Goal: Task Accomplishment & Management: Manage account settings

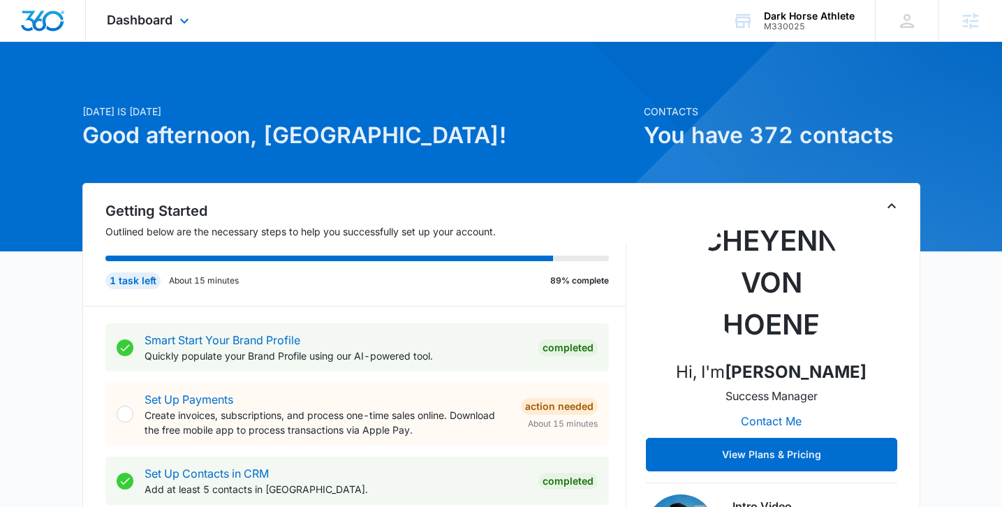
click at [204, 36] on div "Dashboard Apps Reputation Websites Forms CRM Email Social Shop Payments POS Con…" at bounding box center [150, 20] width 128 height 41
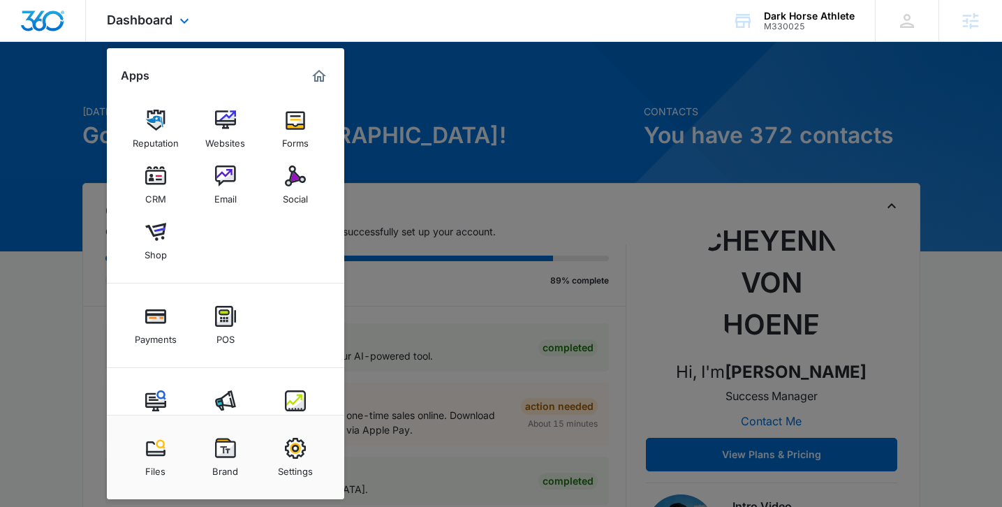
scroll to position [38, 0]
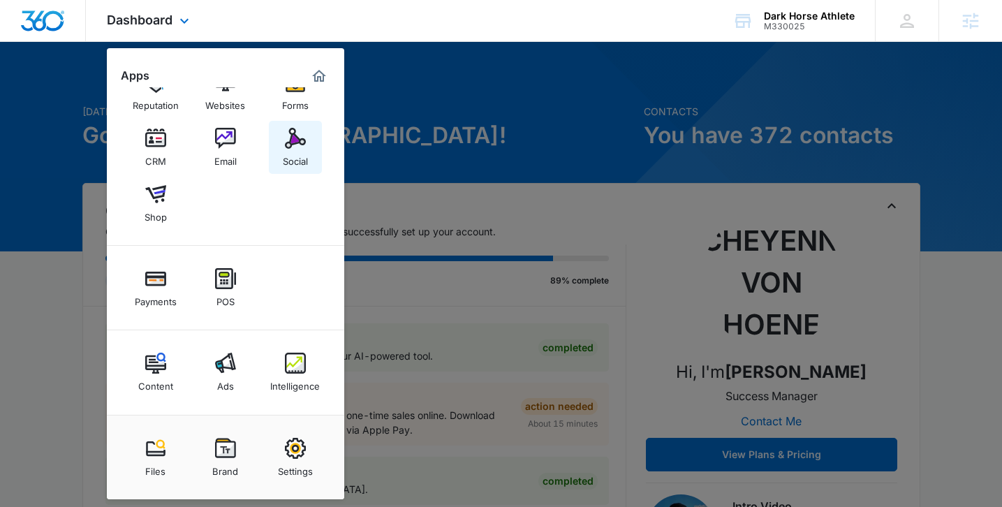
click at [301, 148] on img at bounding box center [295, 138] width 21 height 21
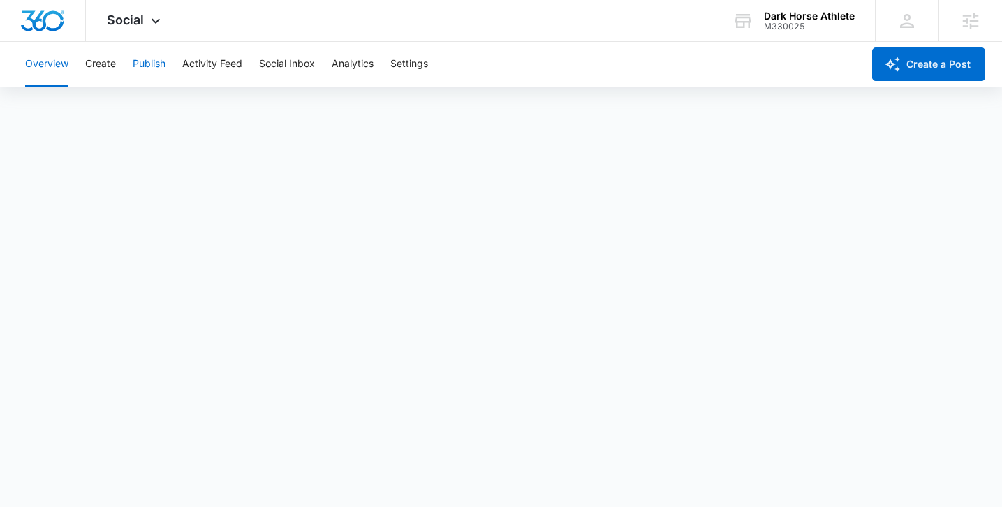
click at [140, 71] on button "Publish" at bounding box center [149, 64] width 33 height 45
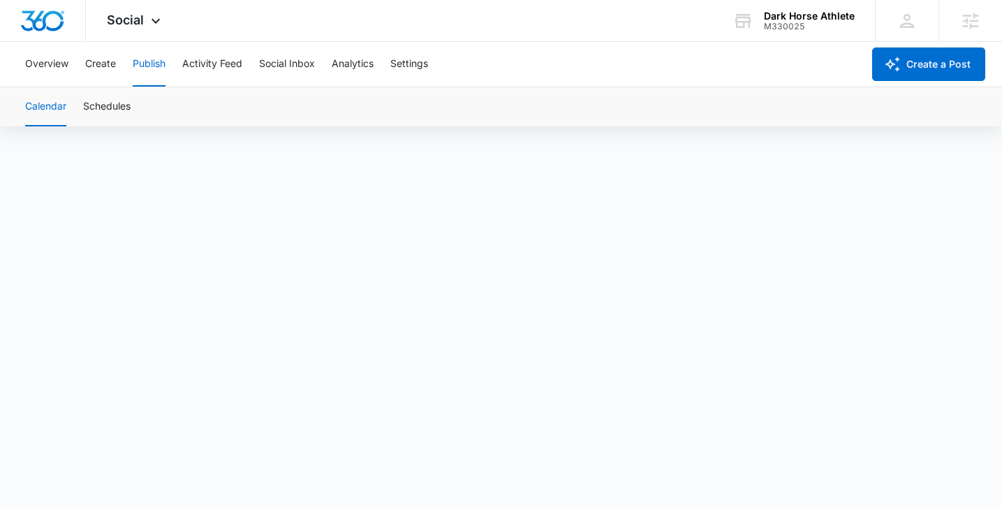
scroll to position [10, 0]
click at [154, 62] on button "Publish" at bounding box center [149, 64] width 33 height 45
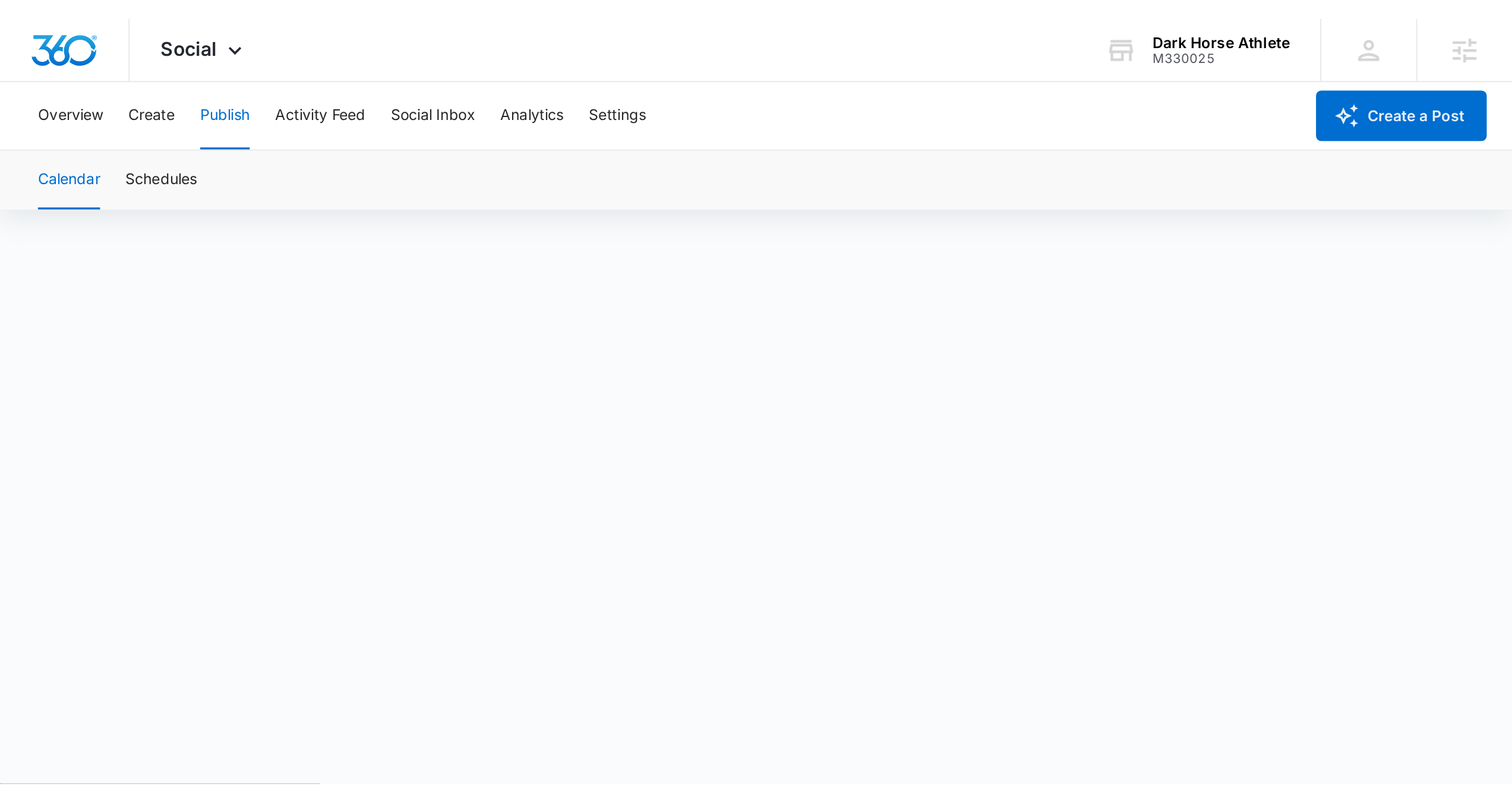
scroll to position [0, 0]
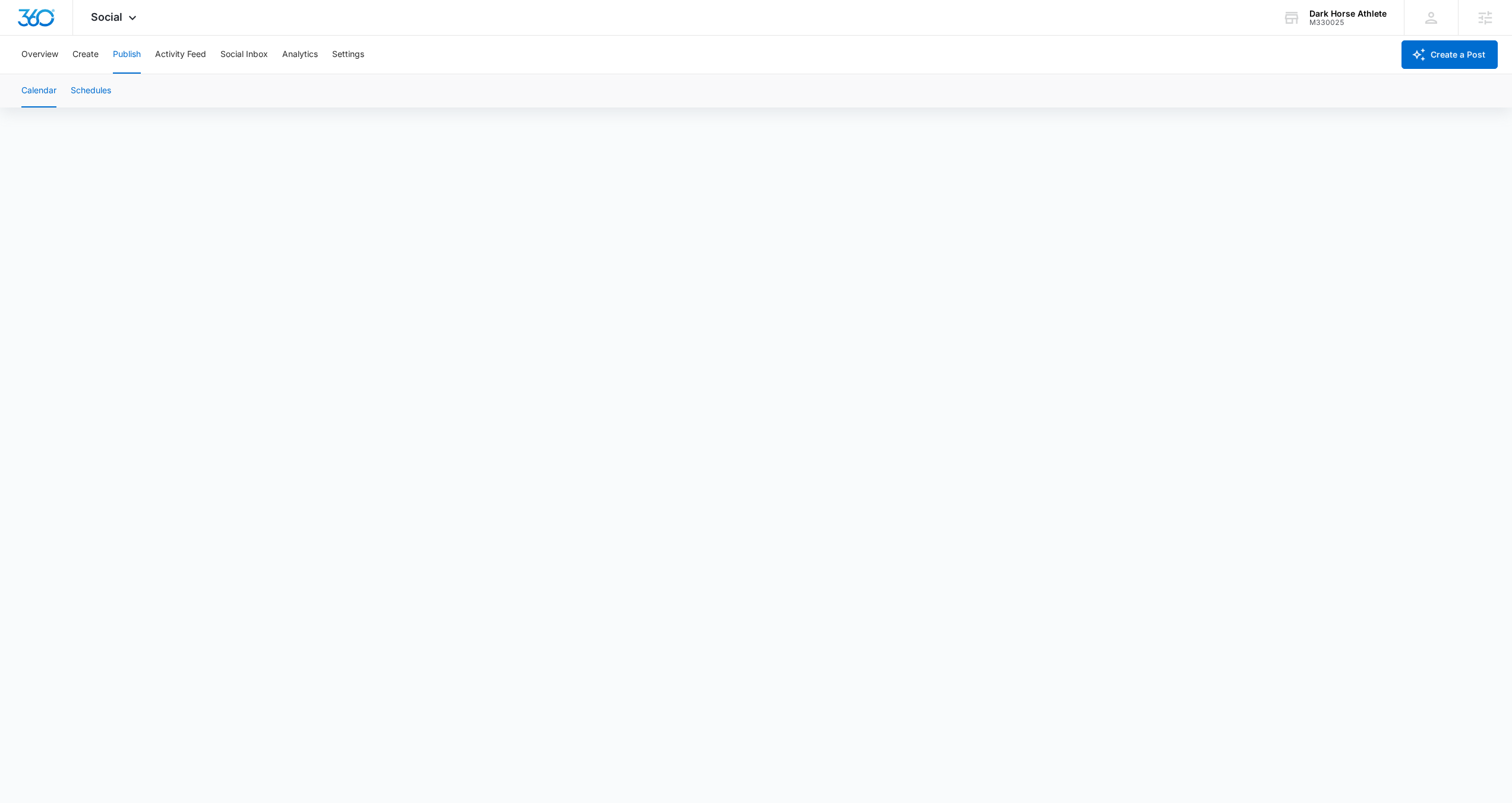
click at [98, 91] on button "Schedules" at bounding box center [90, 90] width 40 height 33
click at [43, 95] on button "Calendar" at bounding box center [38, 90] width 35 height 33
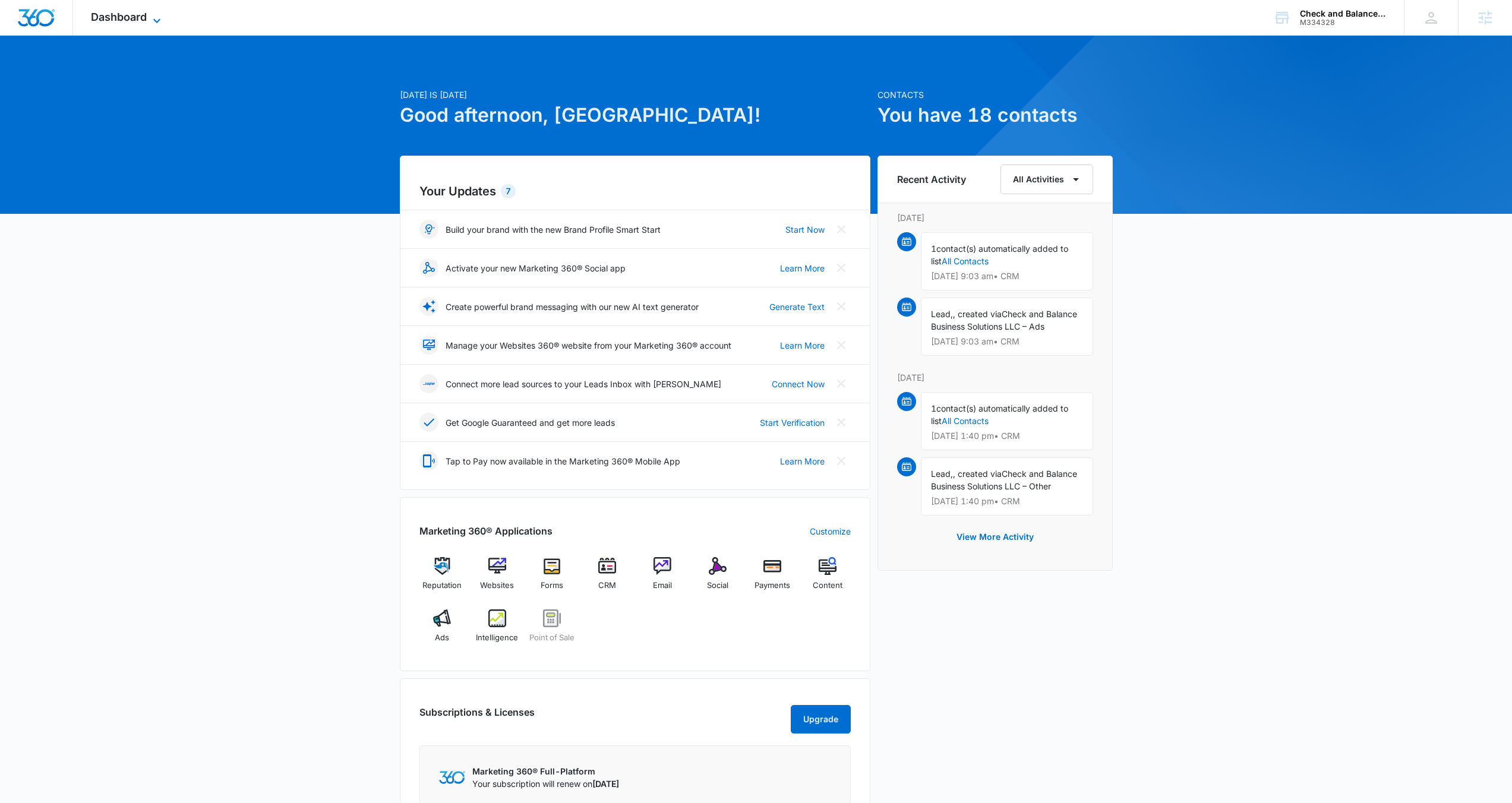
click at [152, 18] on icon at bounding box center [157, 20] width 14 height 14
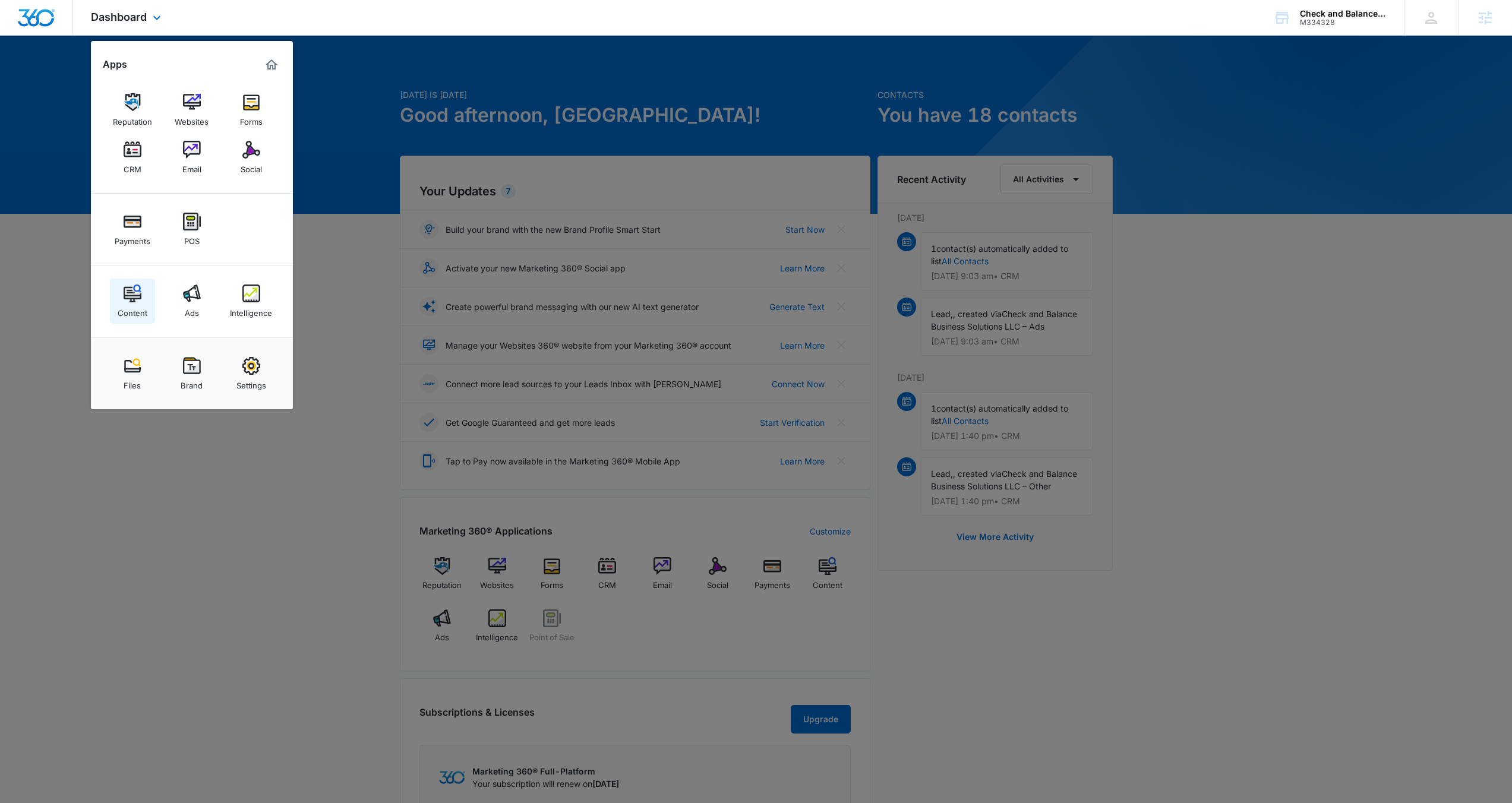
click at [140, 289] on img at bounding box center [132, 293] width 18 height 18
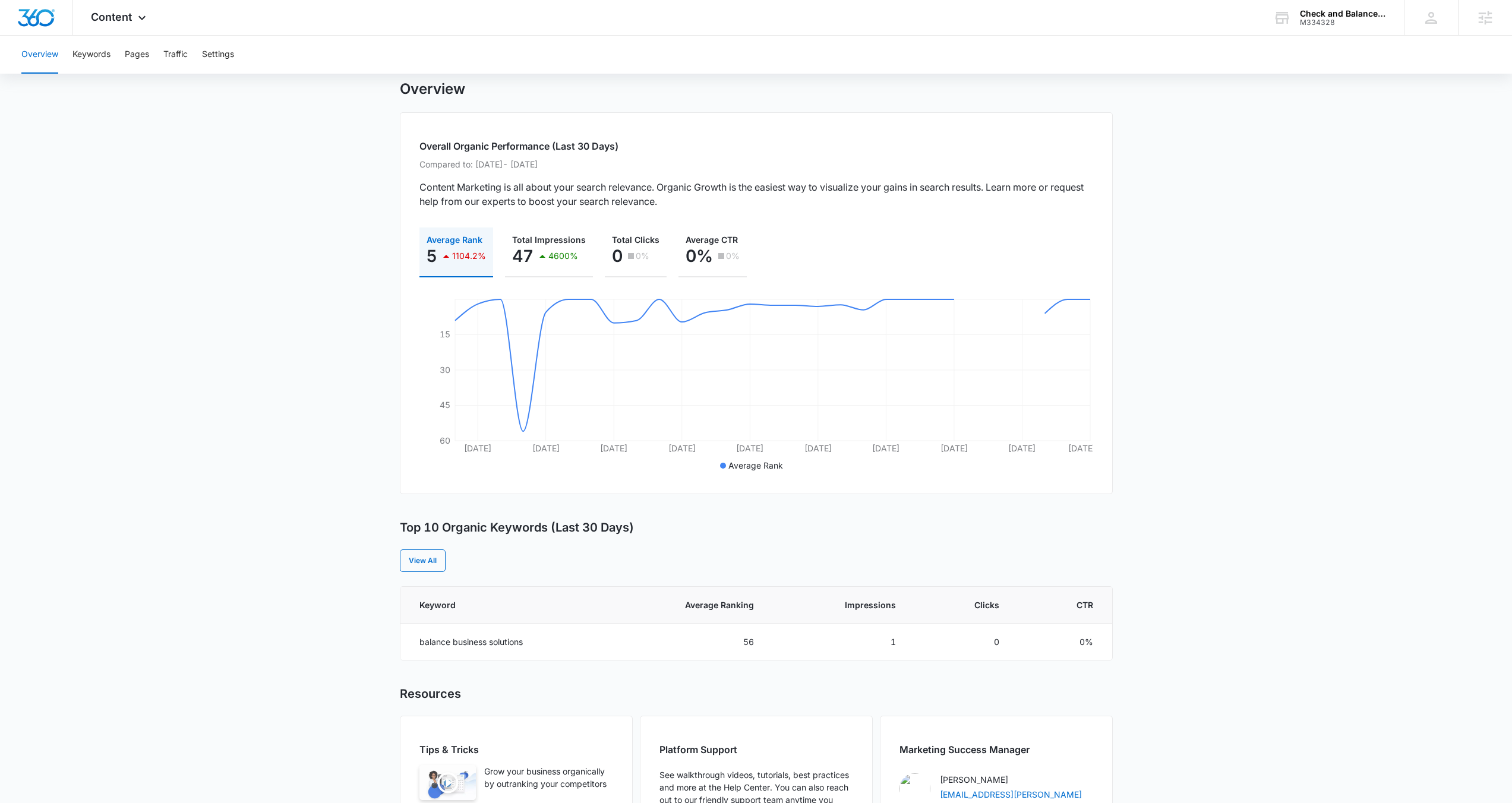
scroll to position [32, 0]
click at [122, 29] on div "Content Apps Reputation Websites Forms CRM Email Social Payments POS Content Ad…" at bounding box center [120, 17] width 94 height 35
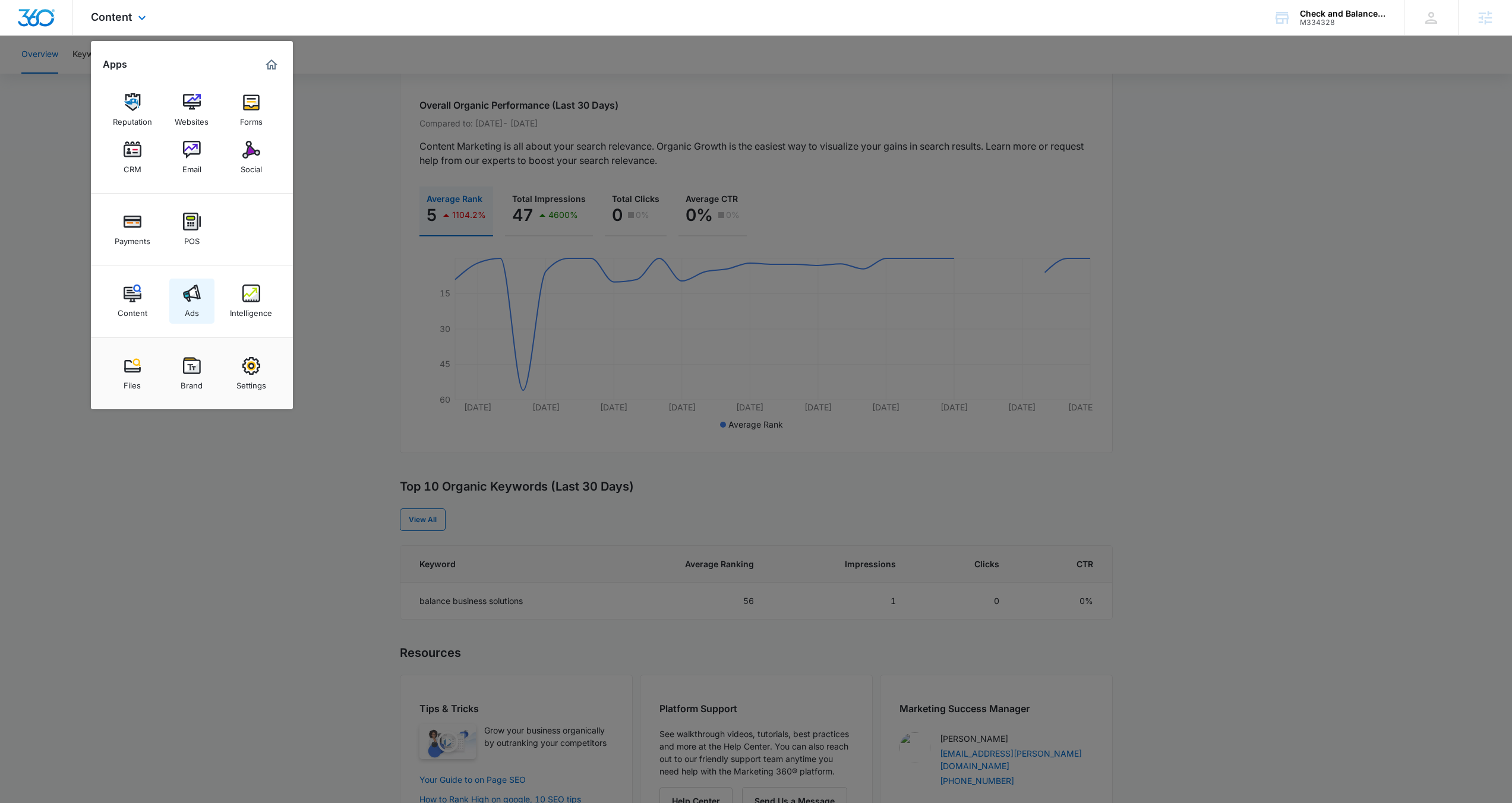
scroll to position [80, 0]
click at [192, 304] on div "Ads" at bounding box center [191, 310] width 14 height 15
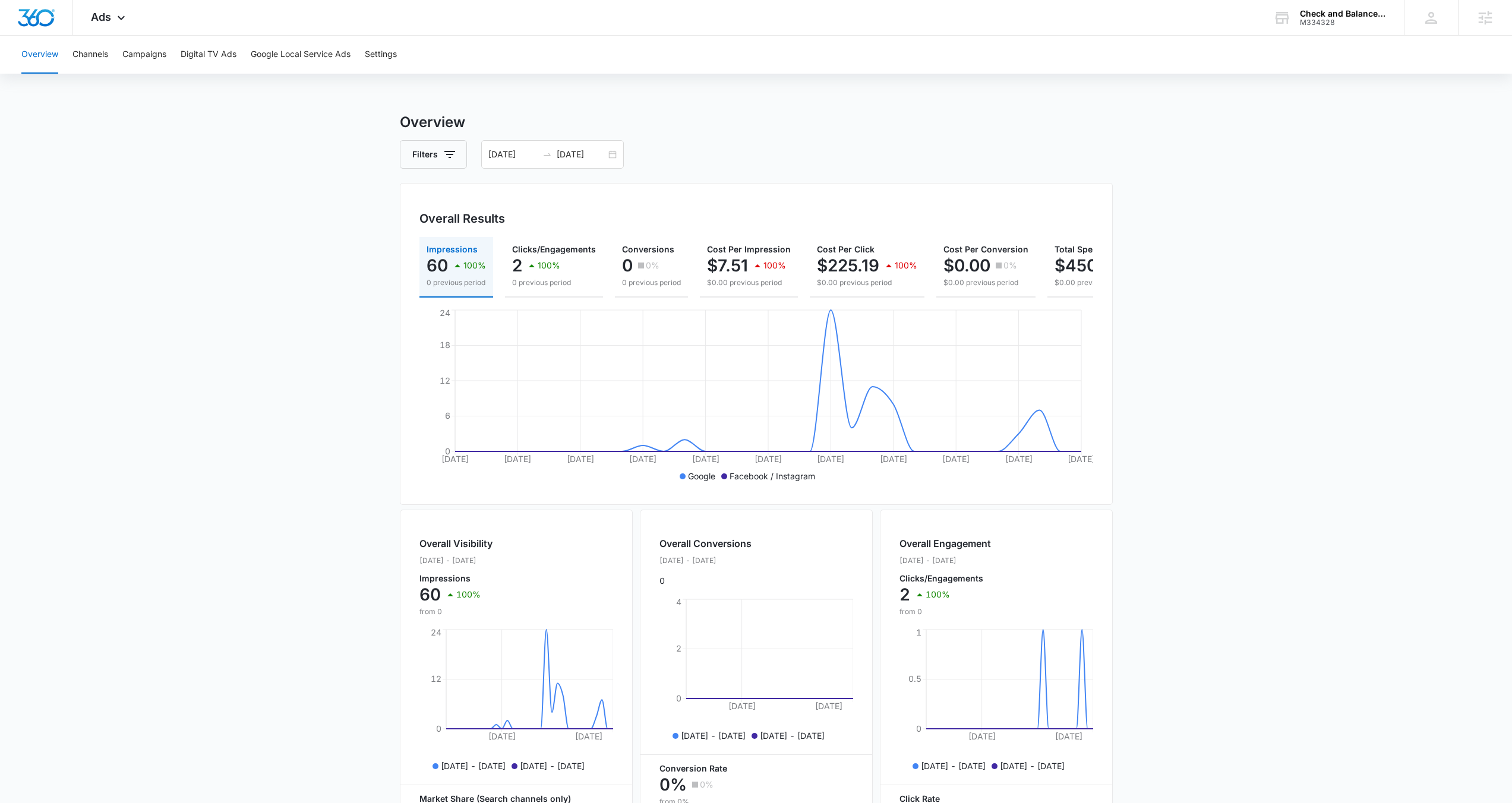
click at [121, 60] on div "Overview Channels Campaigns Digital TV Ads Google Local Service Ads Settings" at bounding box center [756, 54] width 1483 height 38
click at [145, 60] on button "Campaigns" at bounding box center [145, 54] width 44 height 38
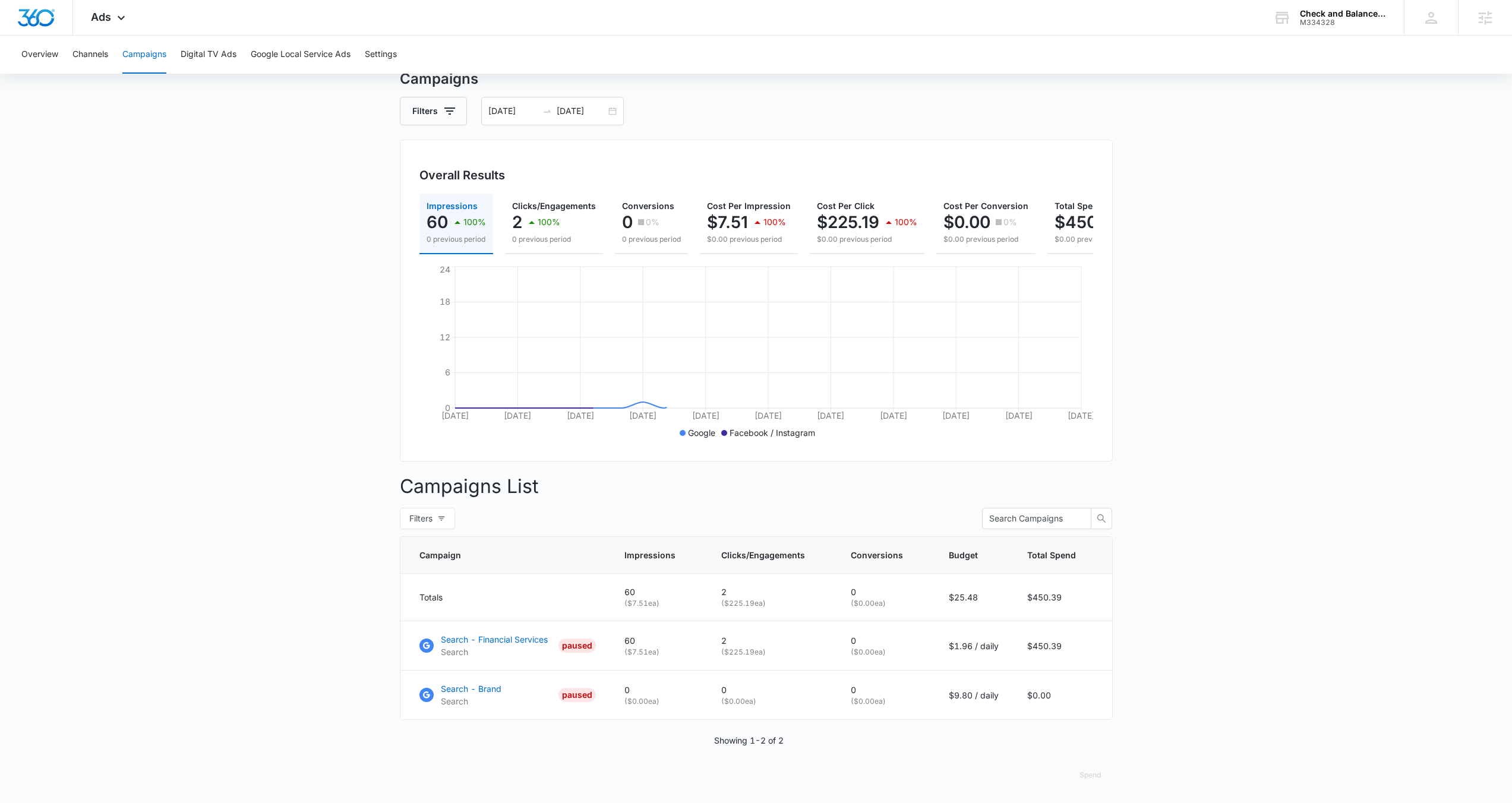
scroll to position [53, 0]
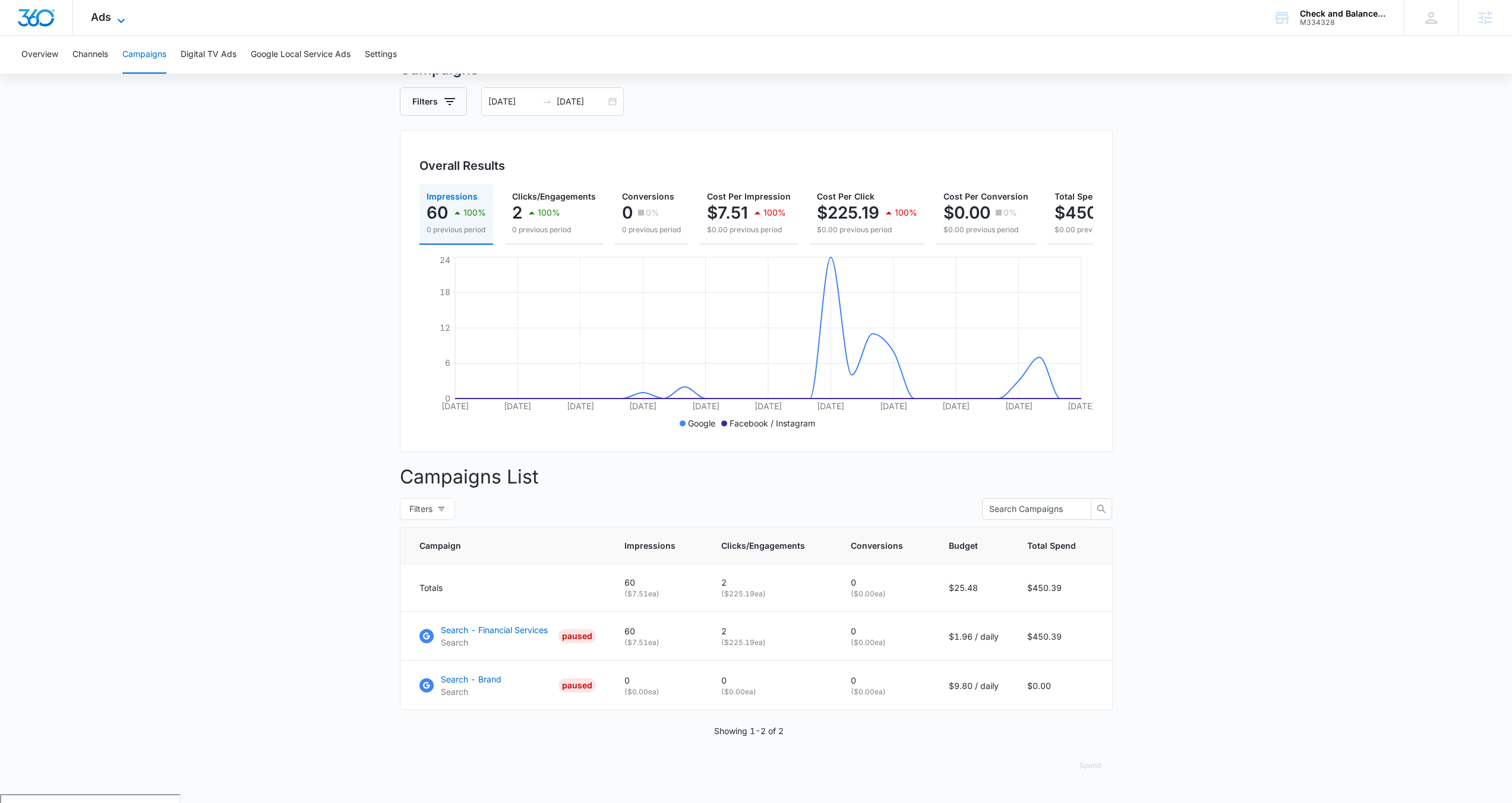
click at [117, 16] on icon at bounding box center [121, 20] width 14 height 14
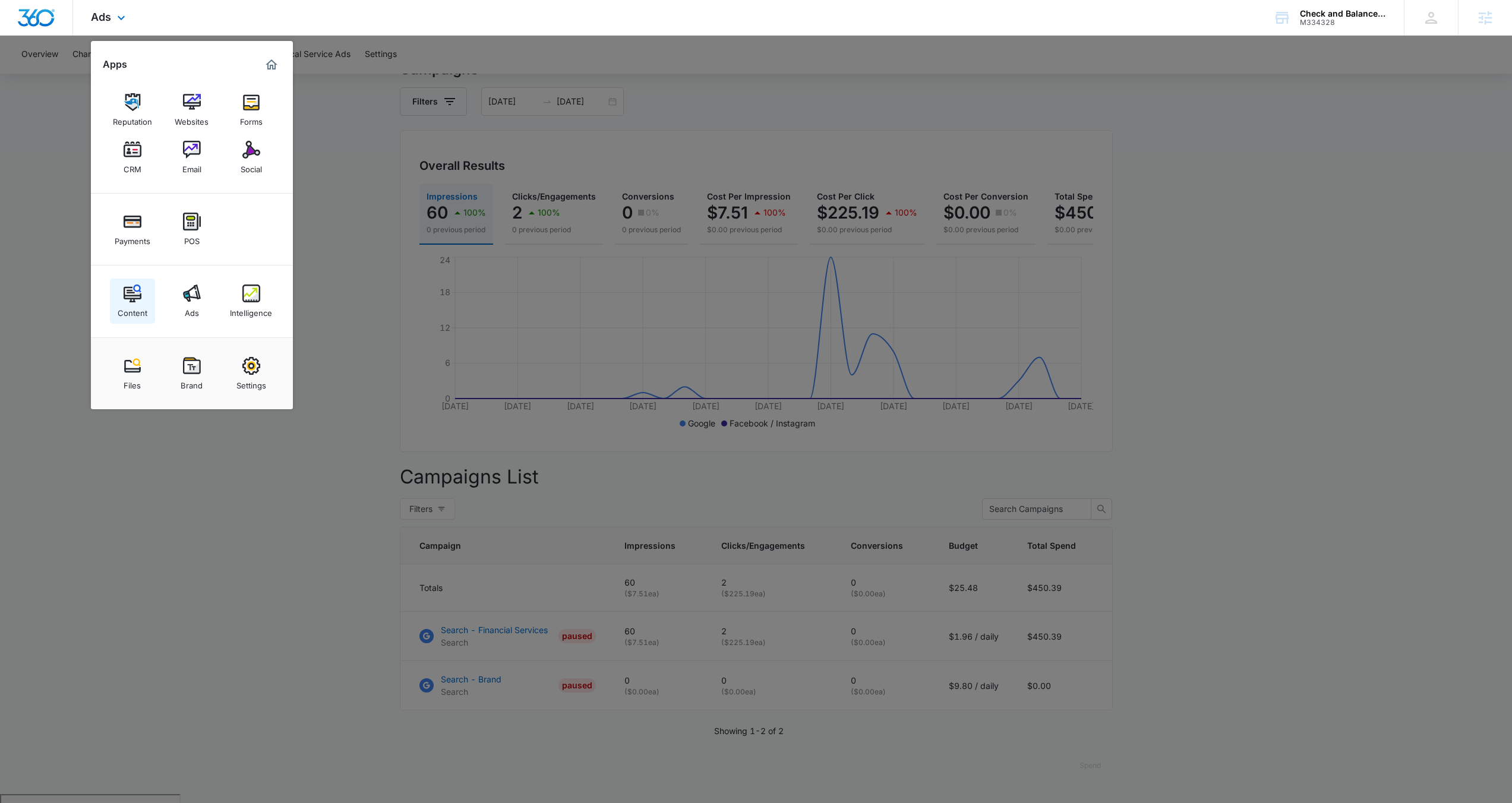
click at [129, 299] on img at bounding box center [132, 293] width 18 height 18
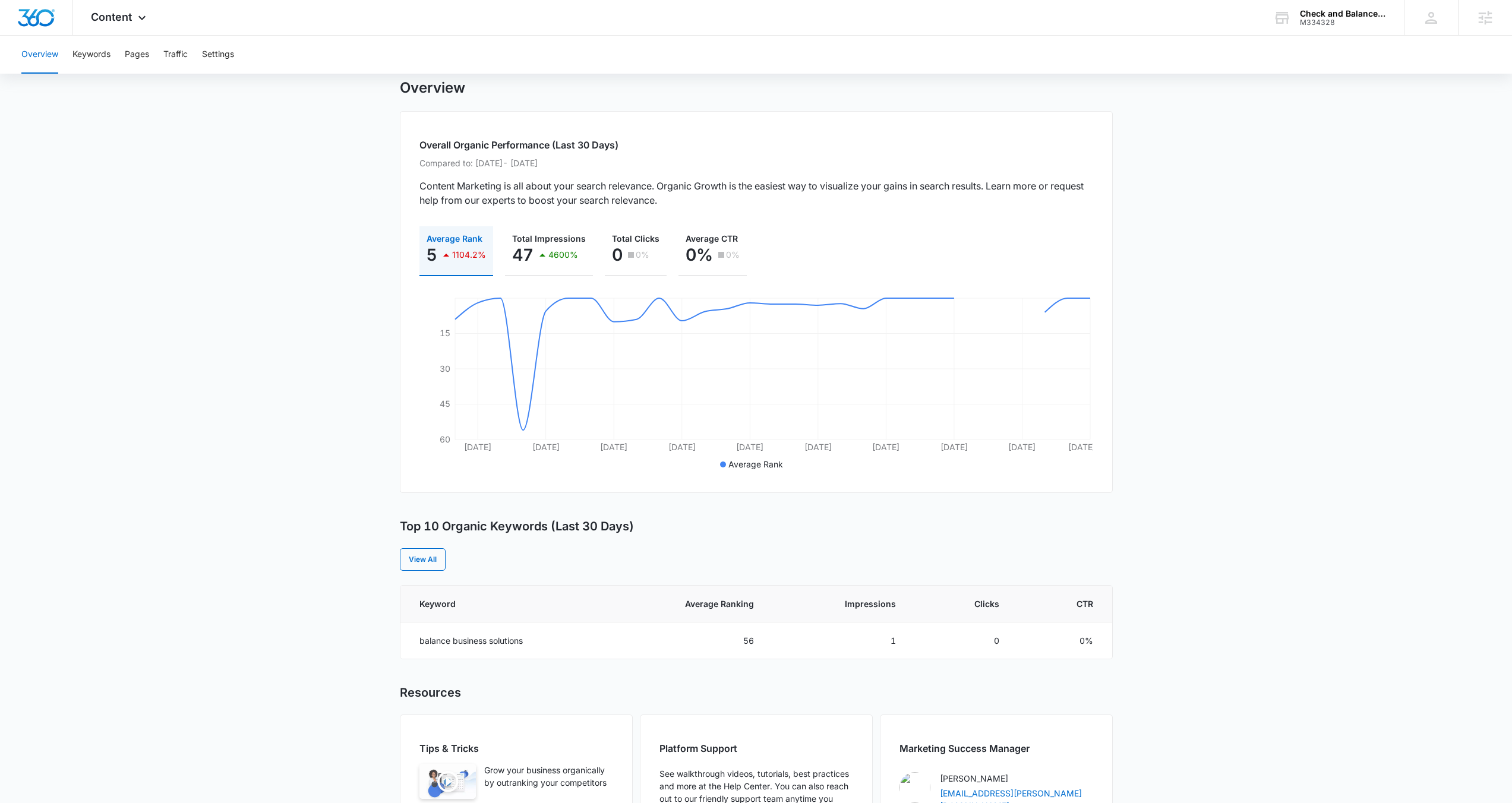
scroll to position [26, 0]
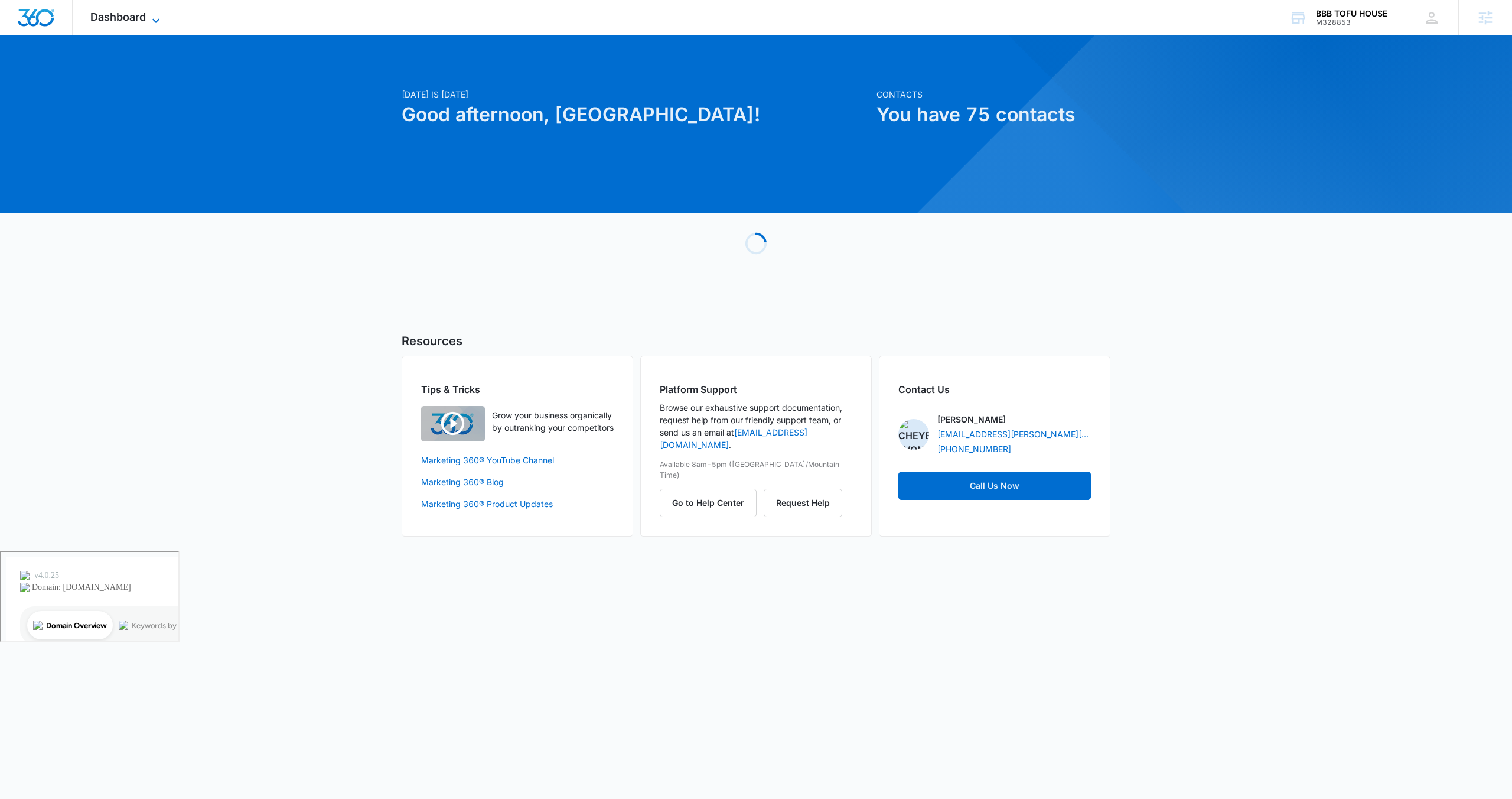
click at [156, 26] on icon at bounding box center [156, 20] width 14 height 14
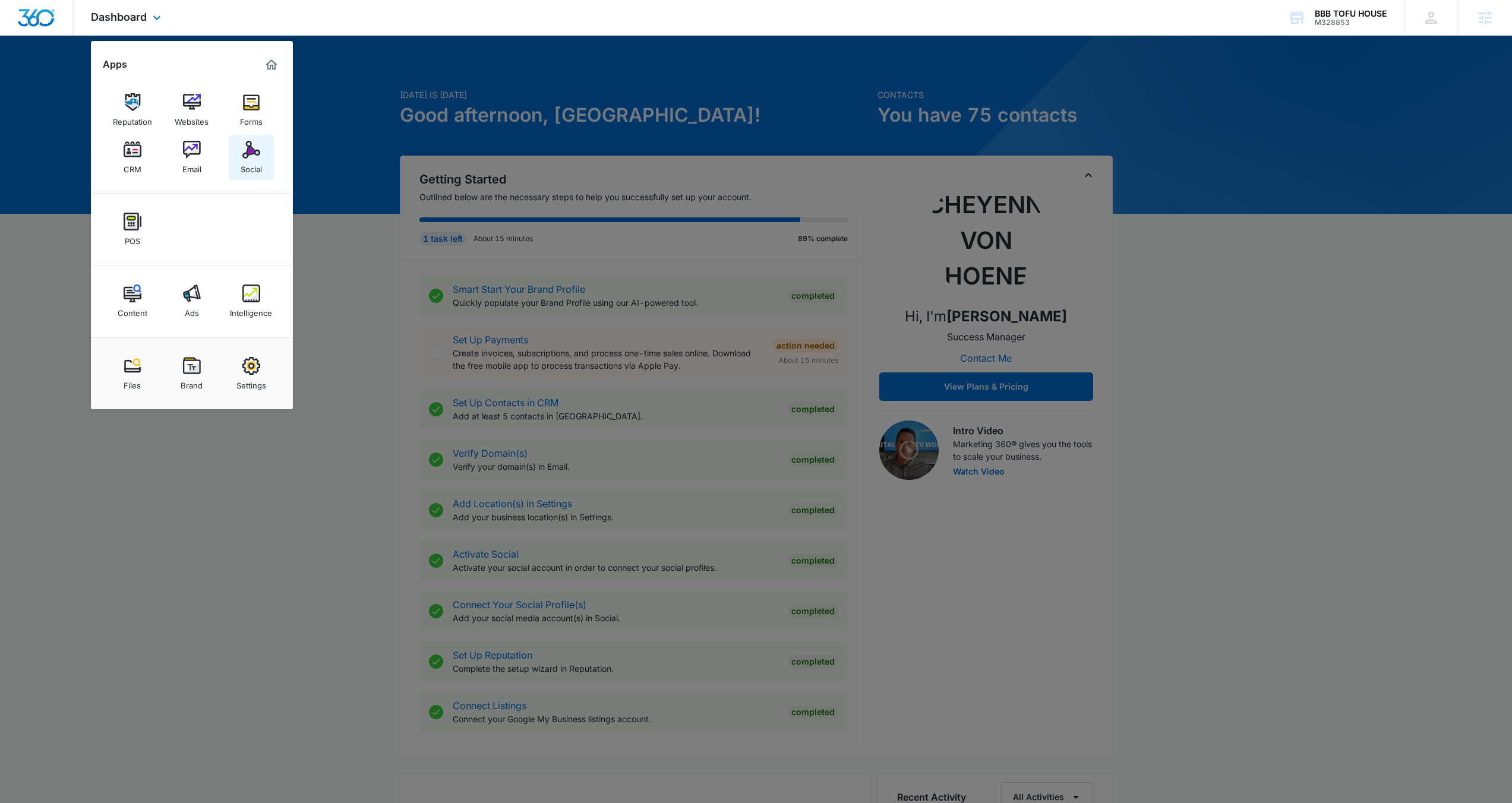
click at [253, 162] on div "Social" at bounding box center [251, 166] width 21 height 15
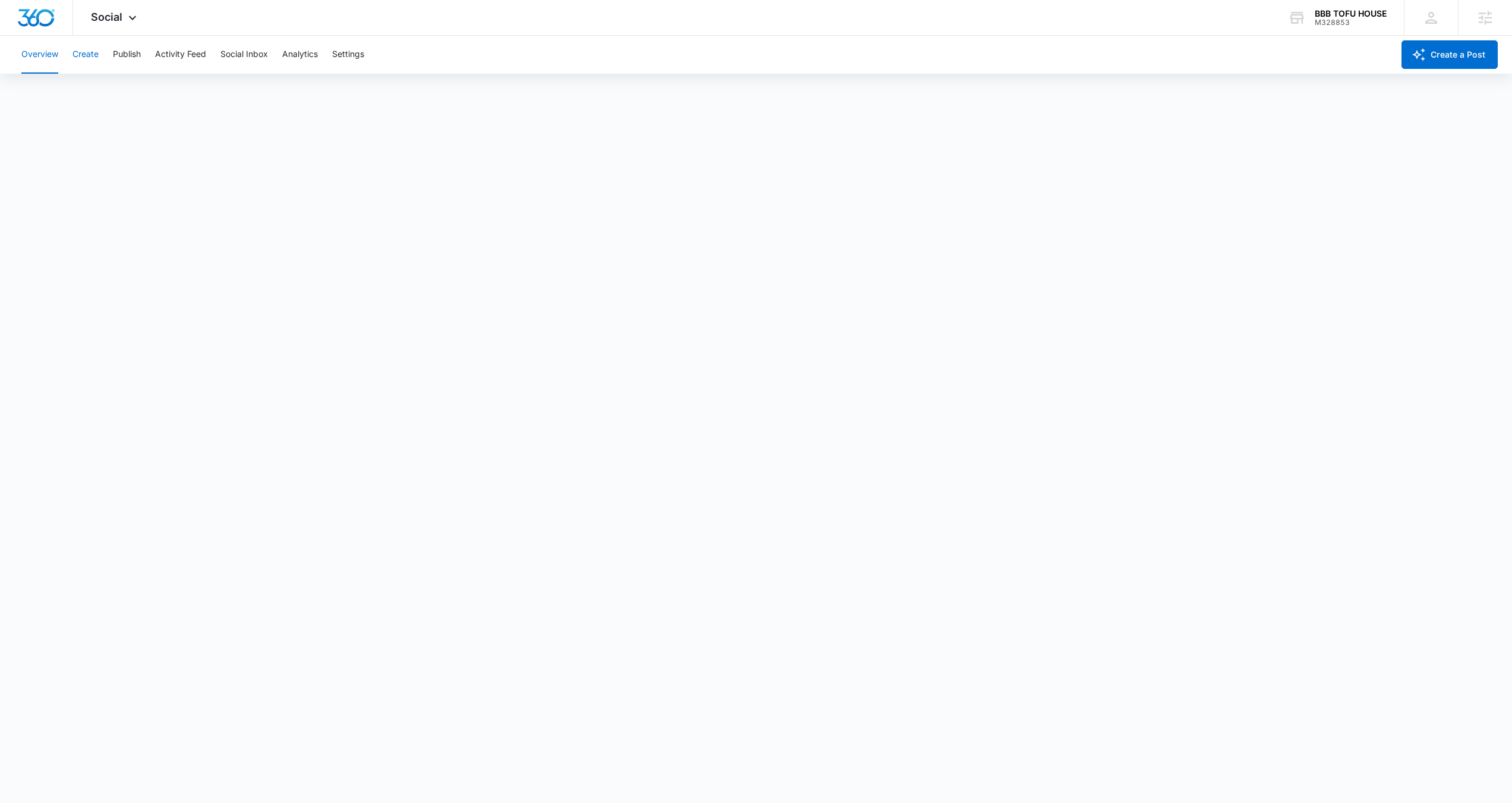
click at [94, 52] on button "Create" at bounding box center [85, 54] width 26 height 38
click at [125, 86] on button "Approvals" at bounding box center [116, 90] width 40 height 33
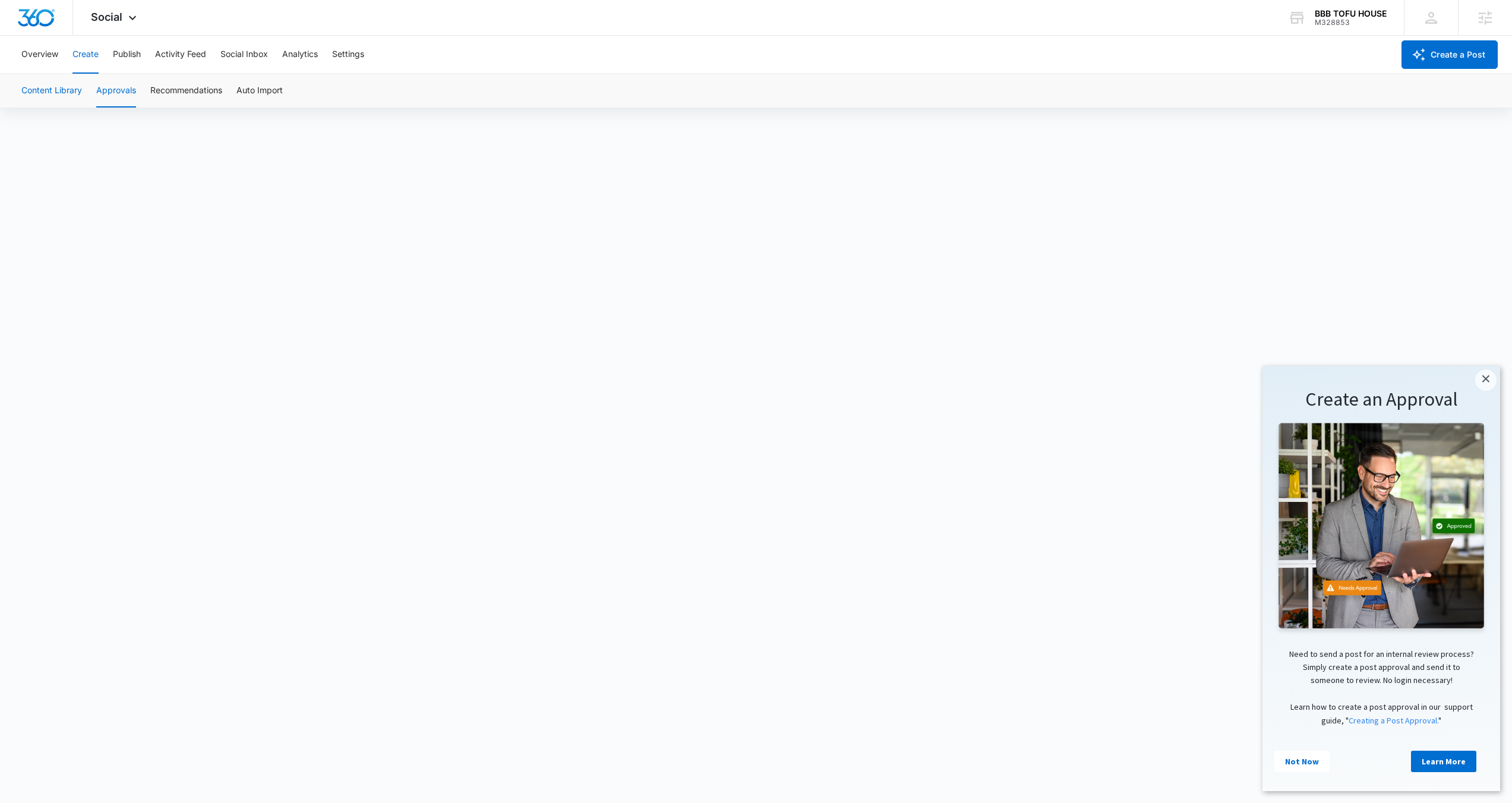
click at [68, 92] on button "Content Library" at bounding box center [51, 90] width 60 height 33
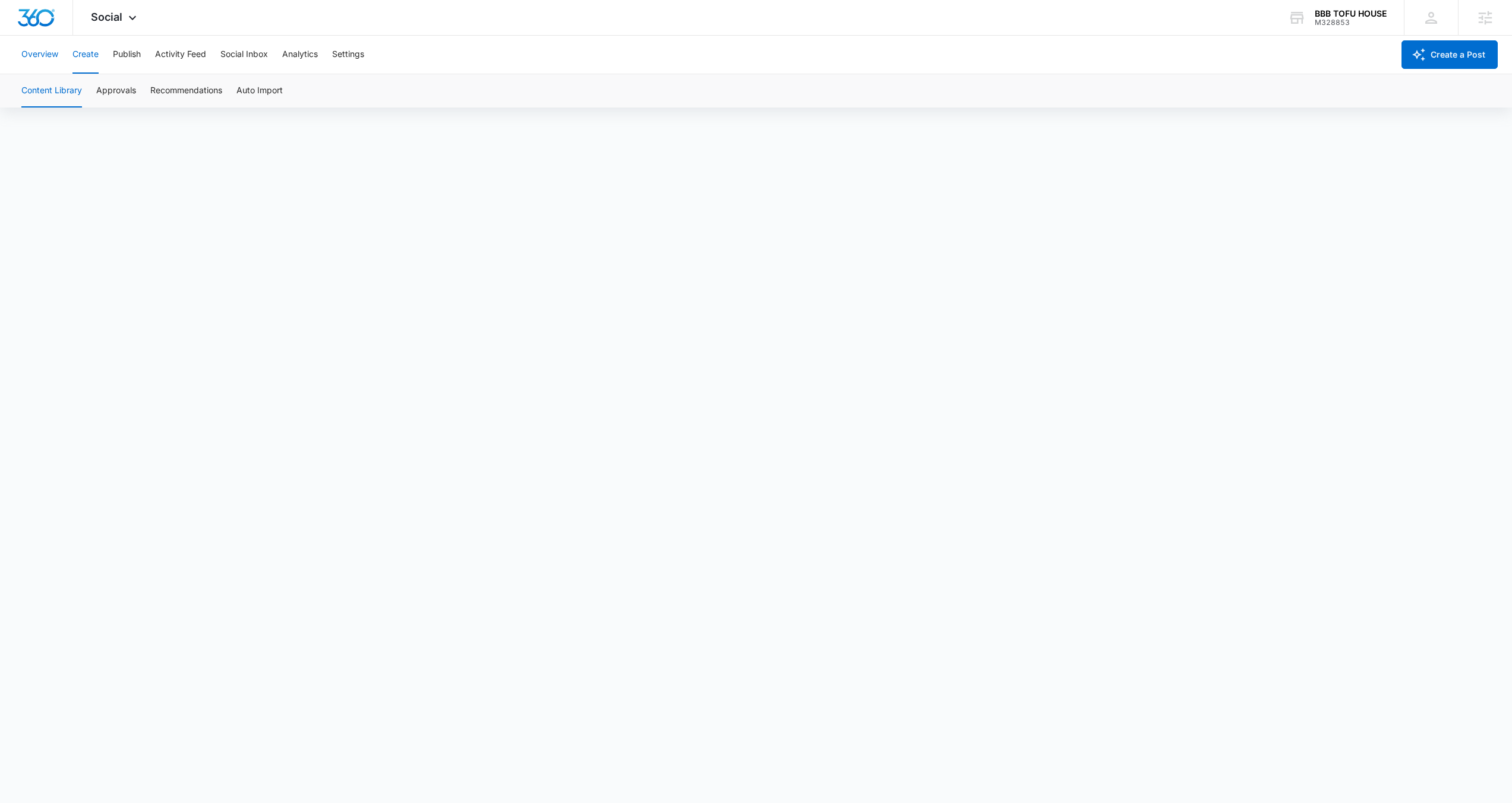
click at [44, 52] on button "Overview" at bounding box center [39, 54] width 37 height 38
click at [91, 53] on button "Create" at bounding box center [85, 54] width 26 height 38
click at [134, 55] on button "Publish" at bounding box center [127, 54] width 28 height 38
click at [88, 94] on button "Schedules" at bounding box center [90, 90] width 40 height 33
click at [43, 92] on button "Calendar" at bounding box center [38, 90] width 35 height 33
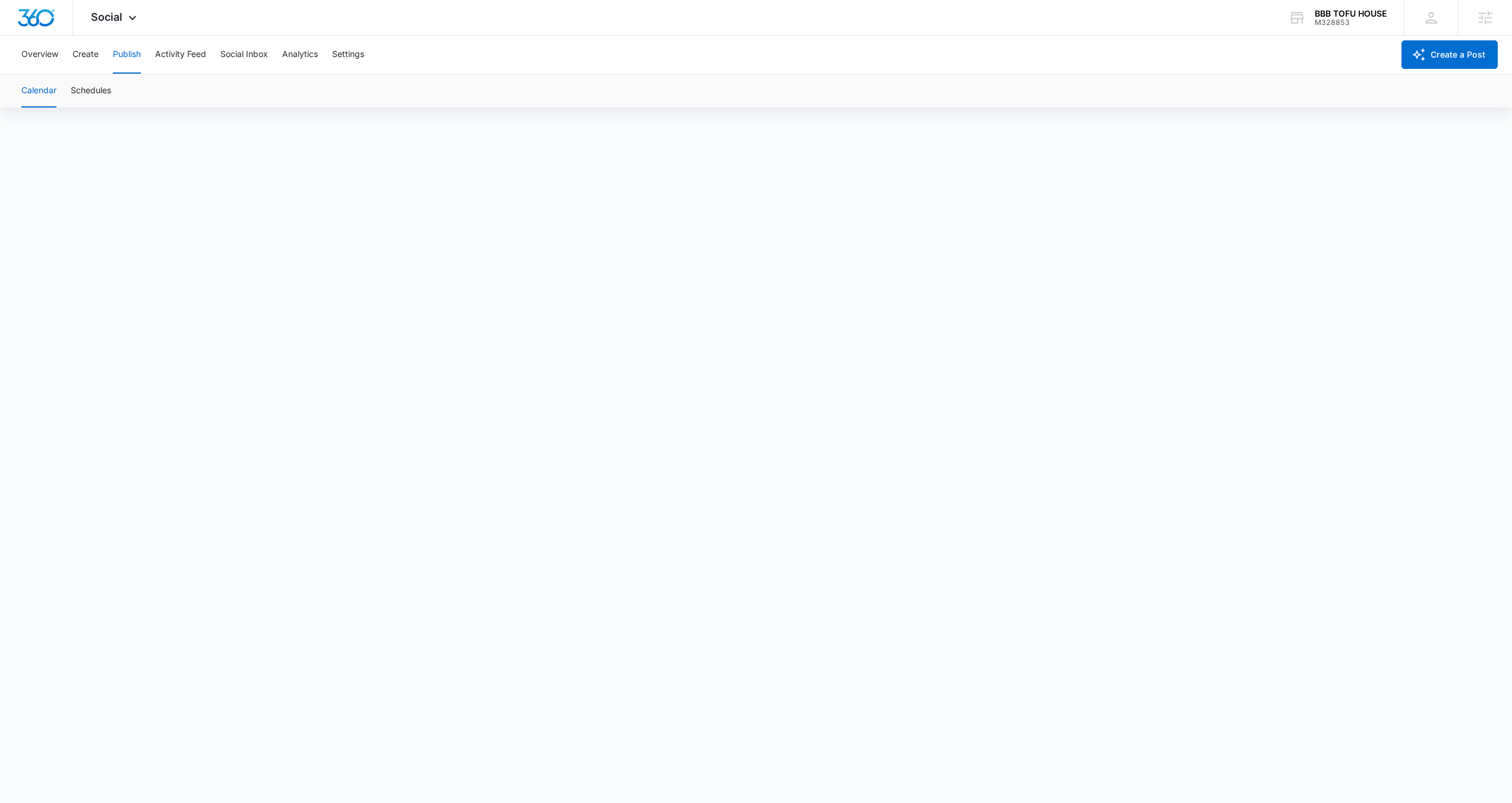
scroll to position [9, 0]
